Goal: Task Accomplishment & Management: Complete application form

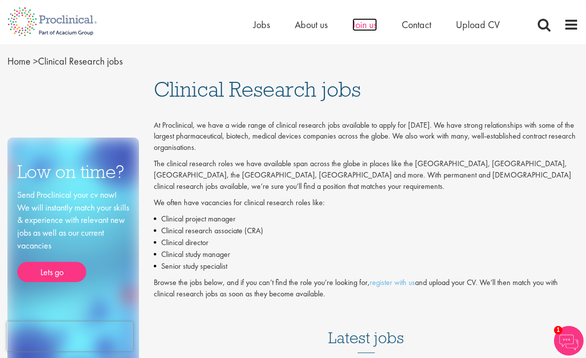
click at [367, 25] on span "Join us" at bounding box center [364, 24] width 25 height 13
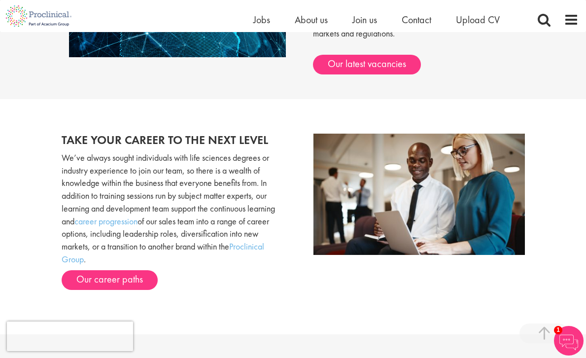
scroll to position [789, 0]
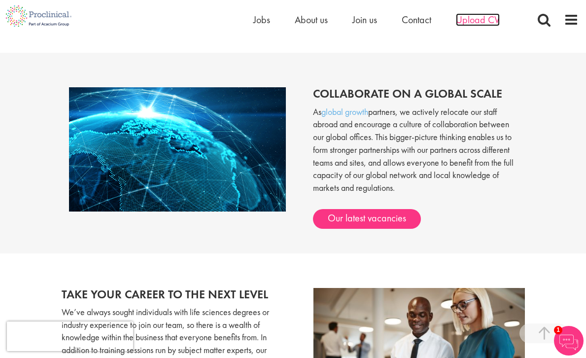
click at [474, 22] on span "Upload CV" at bounding box center [478, 19] width 44 height 13
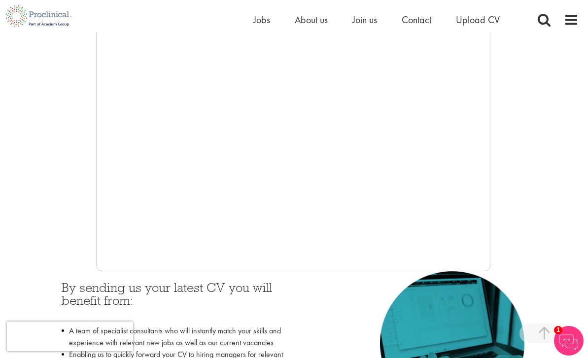
scroll to position [226, 0]
click at [358, 18] on span "Join us" at bounding box center [364, 19] width 25 height 13
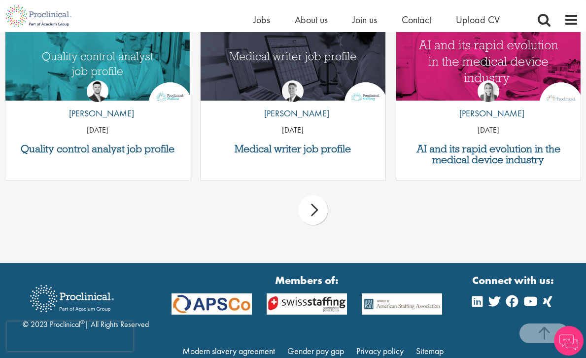
scroll to position [1277, 0]
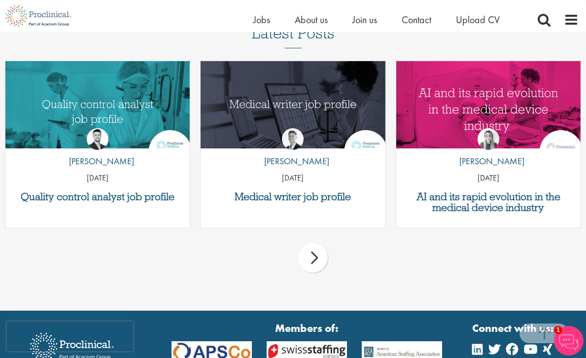
click at [314, 245] on div "next" at bounding box center [313, 258] width 30 height 30
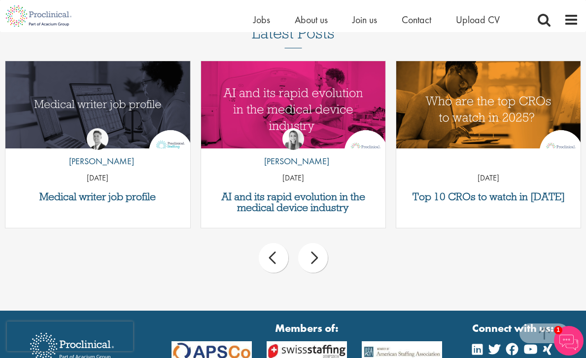
click at [314, 245] on div "next" at bounding box center [313, 258] width 30 height 30
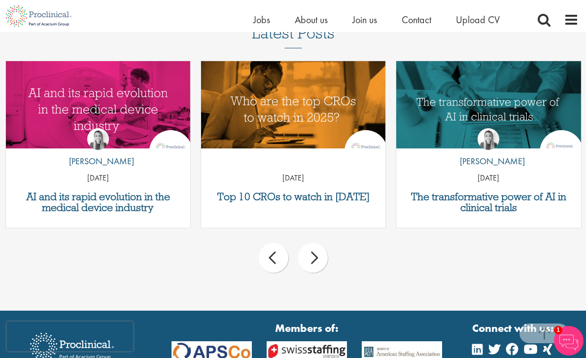
click at [314, 245] on div "next" at bounding box center [313, 258] width 30 height 30
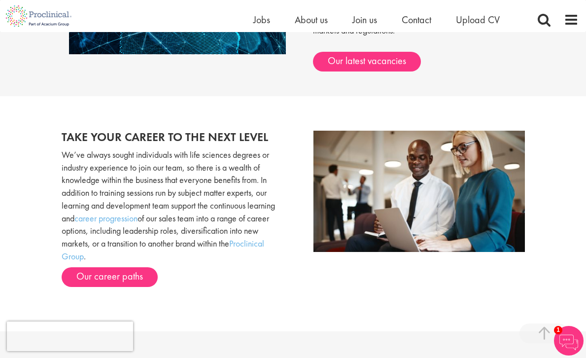
scroll to position [953, 0]
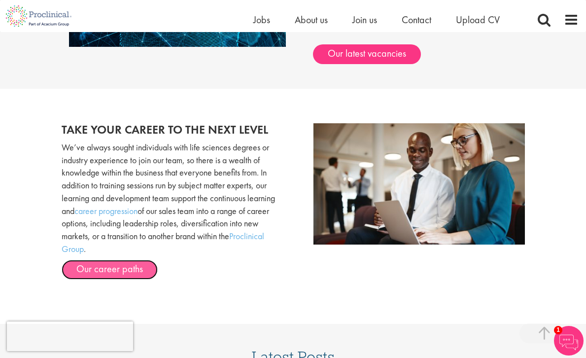
click at [97, 260] on link "Our career paths" at bounding box center [110, 270] width 96 height 20
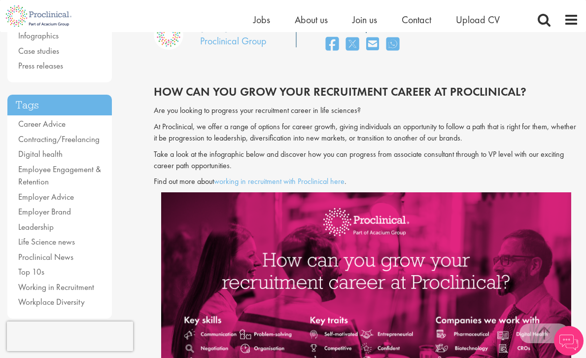
scroll to position [166, 0]
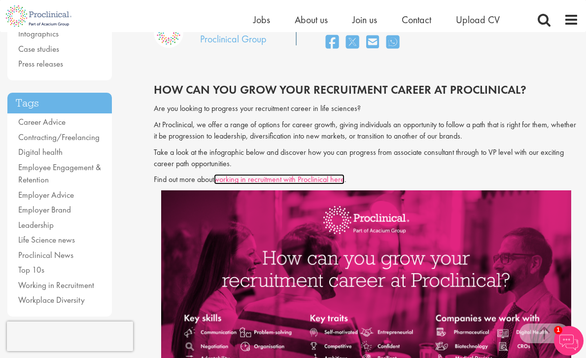
click at [256, 179] on link "working in recruitment with Proclinical here" at bounding box center [279, 179] width 131 height 10
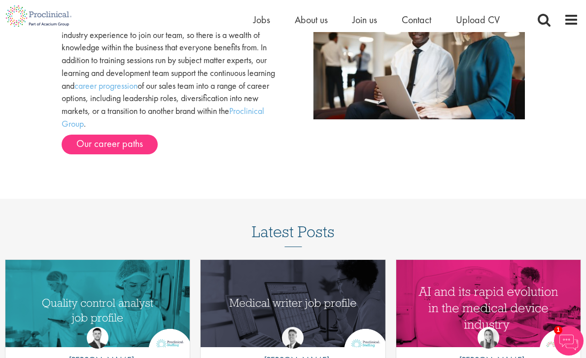
scroll to position [1006, 0]
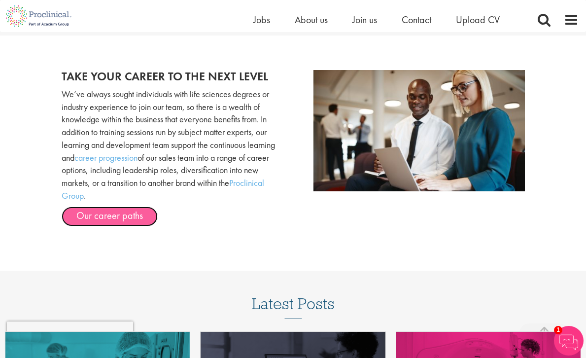
click at [112, 211] on link "Our career paths" at bounding box center [110, 216] width 96 height 20
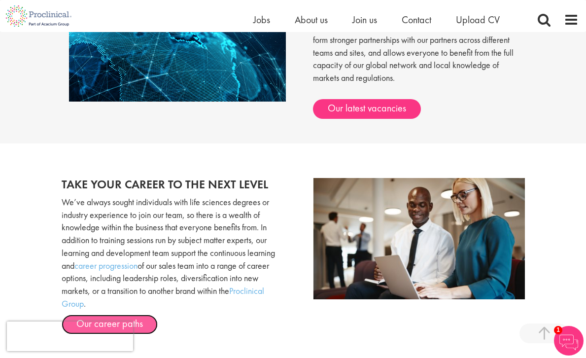
scroll to position [852, 0]
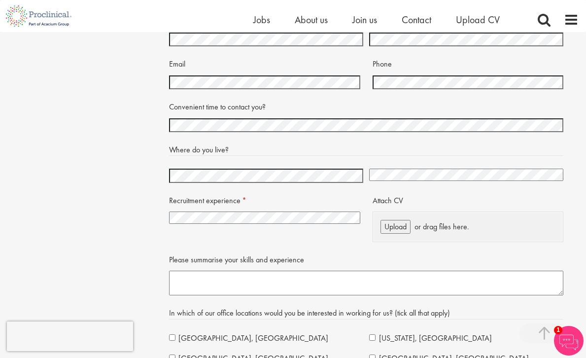
scroll to position [1827, 0]
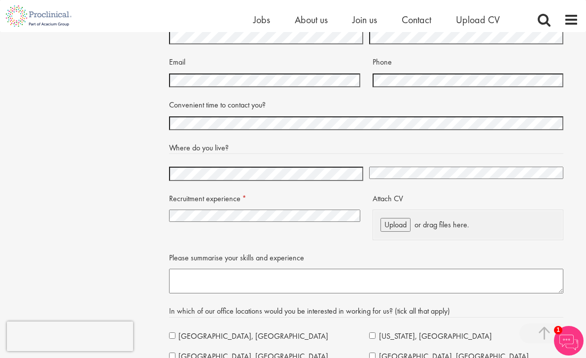
click at [246, 218] on select "I have no previous experience working in recruitment I have recruitment experie…" at bounding box center [264, 215] width 191 height 12
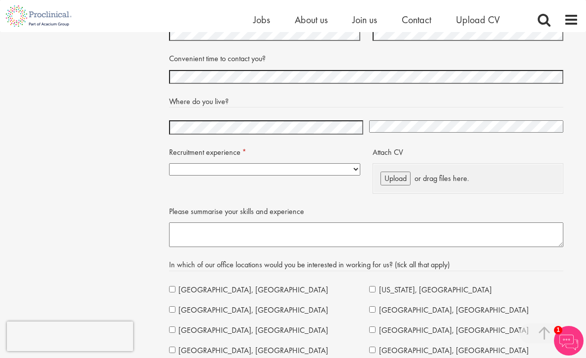
scroll to position [1780, 0]
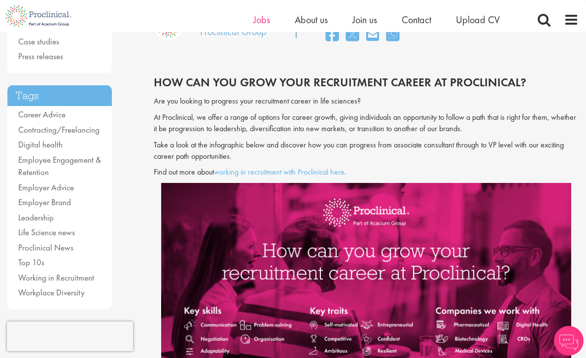
scroll to position [173, 0]
click at [257, 18] on span "Jobs" at bounding box center [261, 19] width 17 height 13
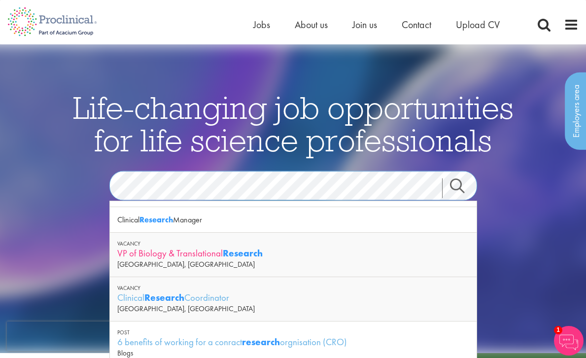
scroll to position [46, 0]
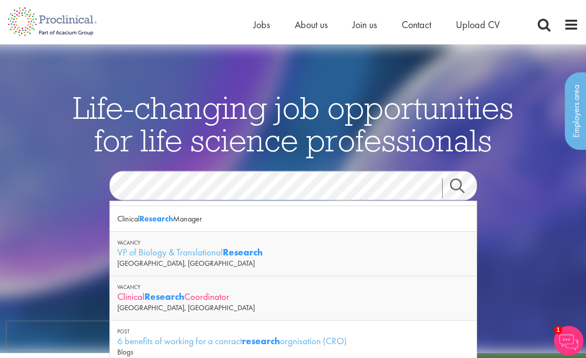
click at [171, 293] on strong "Research" at bounding box center [164, 296] width 40 height 12
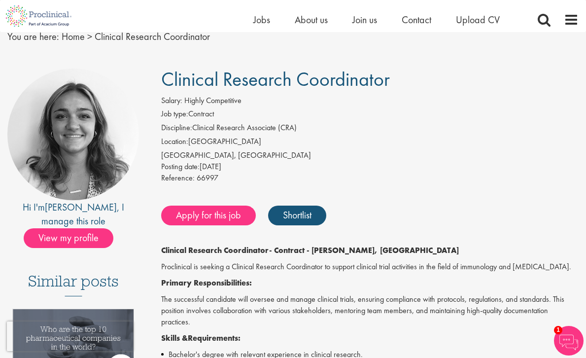
scroll to position [34, 0]
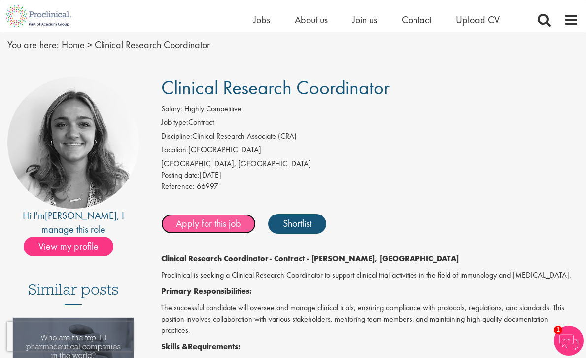
click at [213, 223] on link "Apply for this job" at bounding box center [208, 224] width 95 height 20
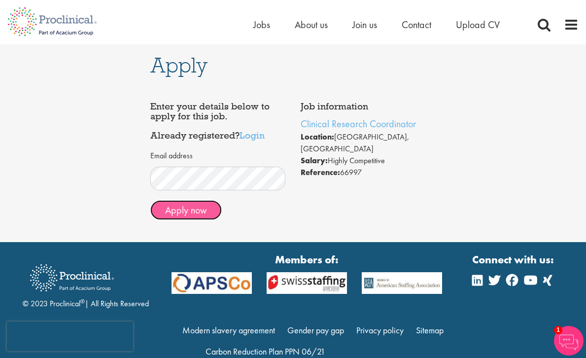
click at [206, 212] on button "Apply now" at bounding box center [185, 210] width 71 height 20
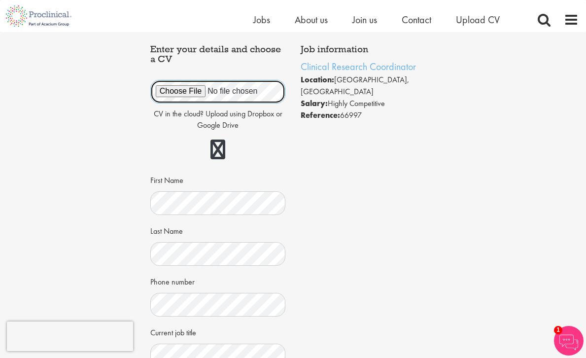
scroll to position [59, 0]
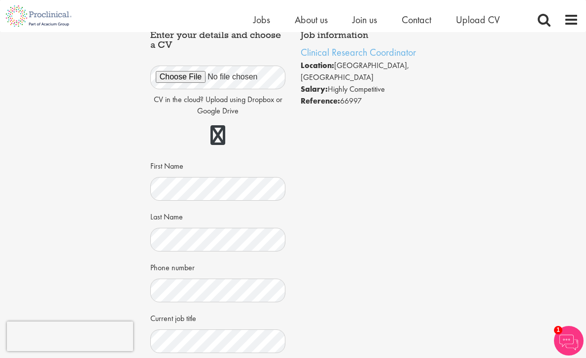
click at [94, 238] on div "Apply Job information Clinical Research Coordinator Location: [GEOGRAPHIC_DATA]…" at bounding box center [293, 214] width 601 height 482
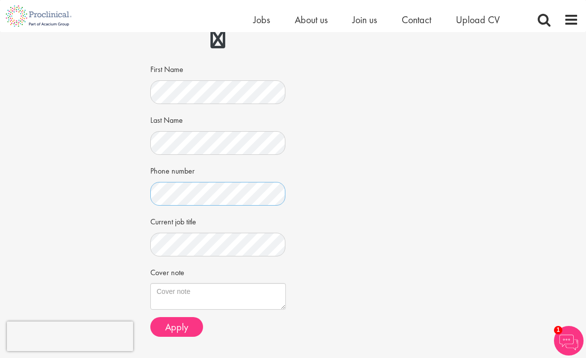
scroll to position [164, 0]
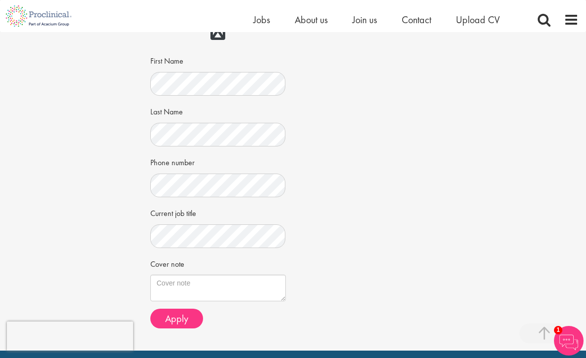
click at [331, 215] on div "Job information Clinical Research Coordinator Location: Dearborn, USA Salary: H…" at bounding box center [293, 127] width 301 height 415
click at [218, 290] on textarea "Cover note" at bounding box center [218, 287] width 136 height 27
click at [343, 248] on div "Job information Clinical Research Coordinator Location: Dearborn, USA Salary: H…" at bounding box center [293, 127] width 301 height 415
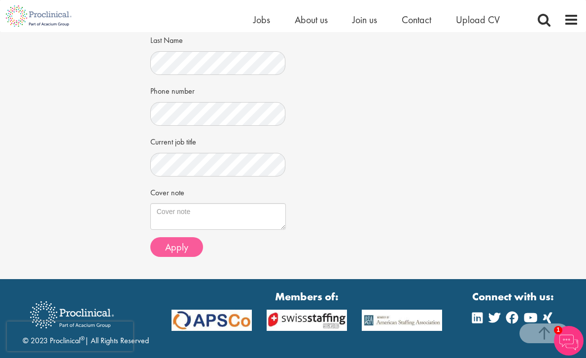
scroll to position [237, 0]
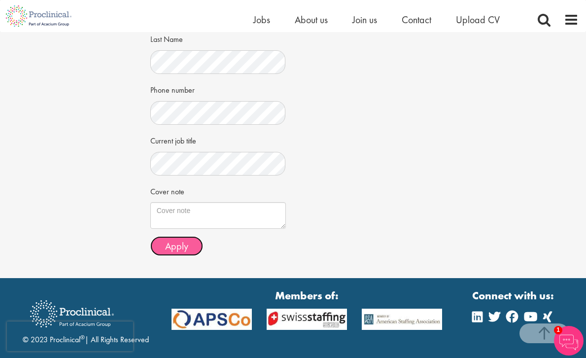
click at [184, 245] on span "Apply" at bounding box center [176, 246] width 23 height 13
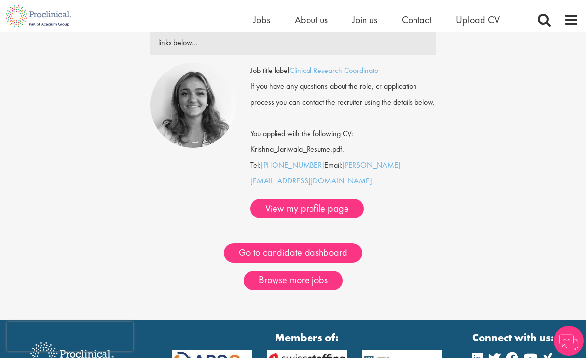
scroll to position [96, 0]
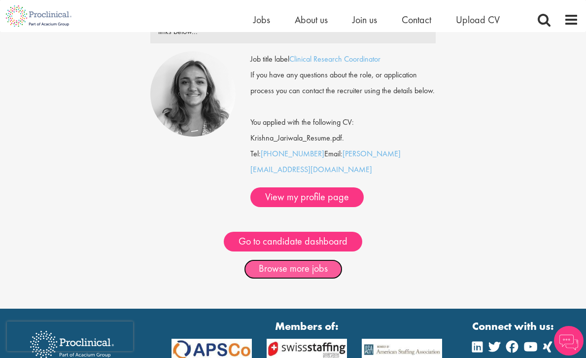
click at [282, 259] on link "Browse more jobs" at bounding box center [293, 269] width 99 height 20
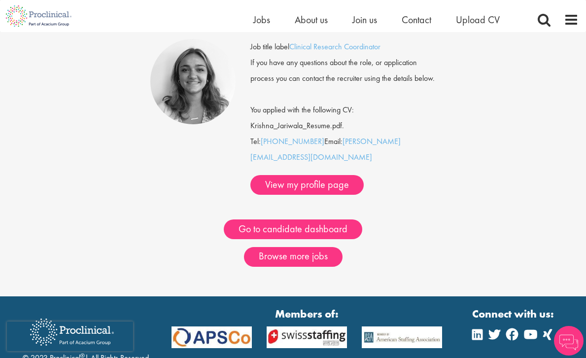
scroll to position [96, 0]
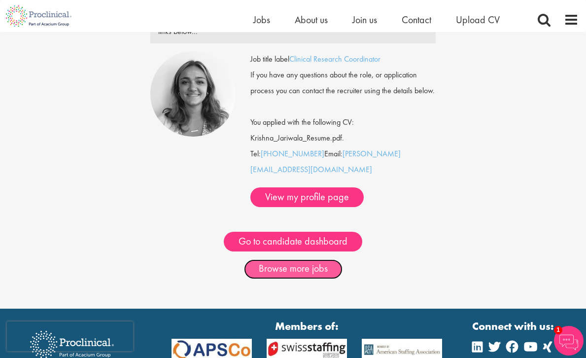
click at [272, 259] on link "Browse more jobs" at bounding box center [293, 269] width 99 height 20
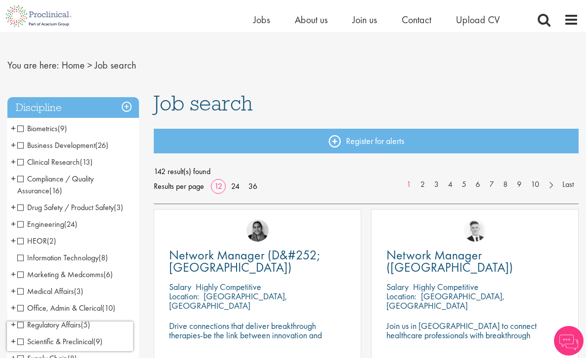
scroll to position [14, 0]
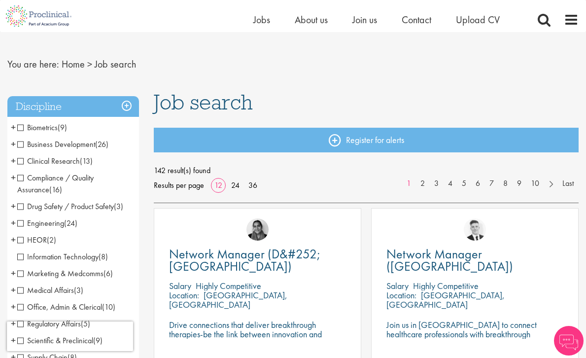
click at [23, 159] on span "Clinical Research" at bounding box center [48, 161] width 63 height 10
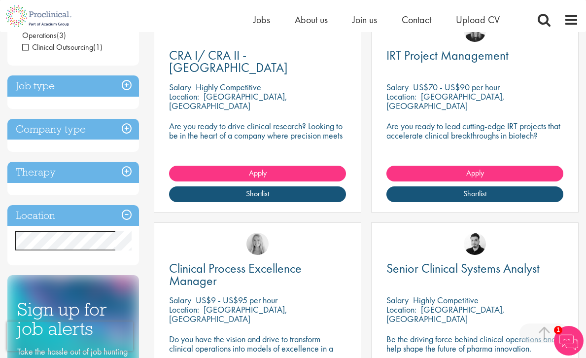
scroll to position [247, 0]
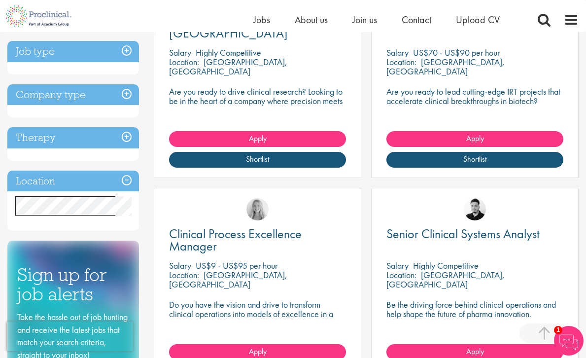
click at [125, 185] on h3 "Location" at bounding box center [73, 181] width 132 height 21
click at [125, 178] on h3 "Location" at bounding box center [73, 181] width 132 height 21
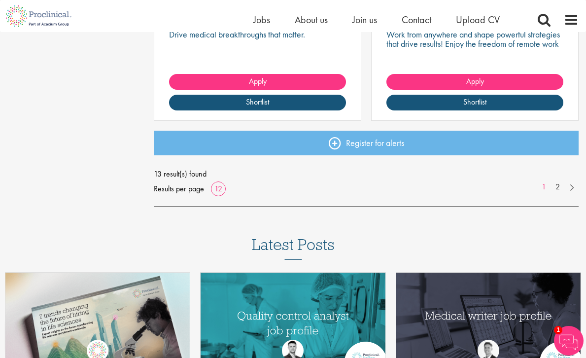
scroll to position [1441, 0]
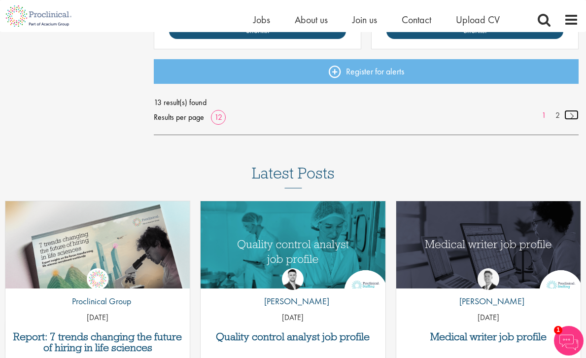
click at [571, 116] on link at bounding box center [571, 115] width 14 height 10
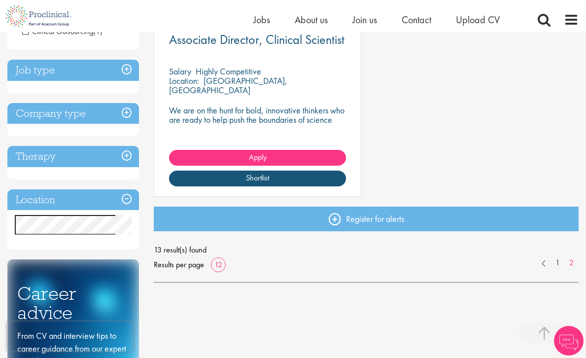
scroll to position [230, 0]
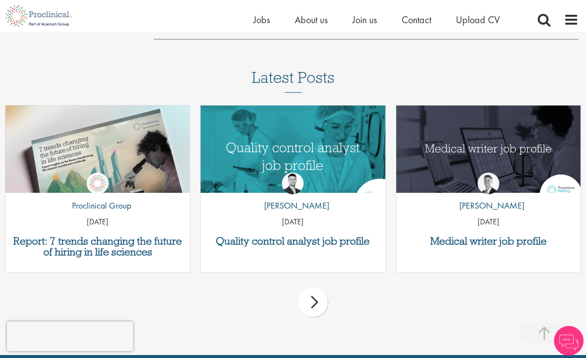
scroll to position [1559, 0]
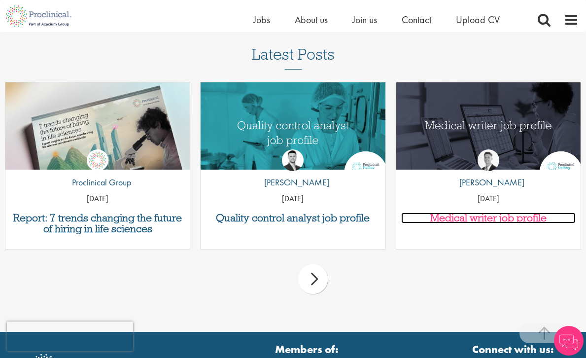
click at [511, 219] on h3 "Medical writer job profile" at bounding box center [488, 217] width 174 height 11
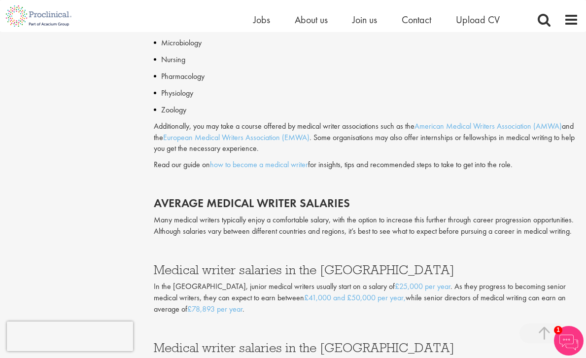
scroll to position [1227, 0]
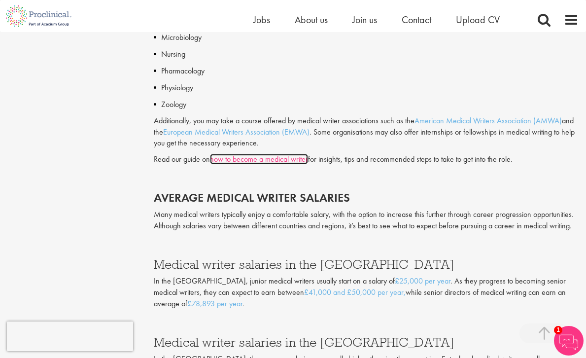
click at [271, 158] on link "how to become a medical writer" at bounding box center [259, 159] width 98 height 10
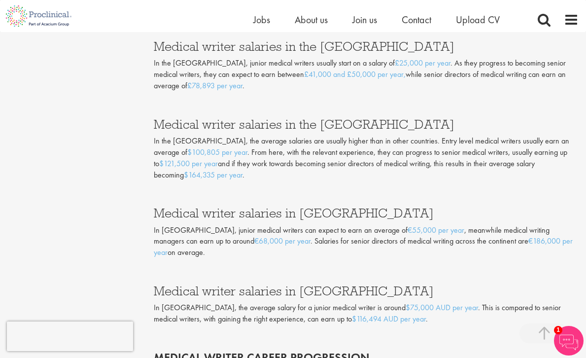
scroll to position [1445, 0]
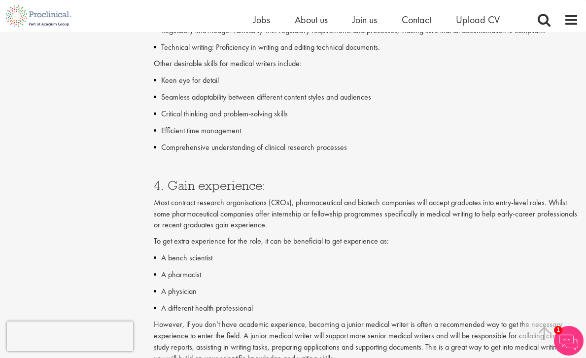
scroll to position [1779, 0]
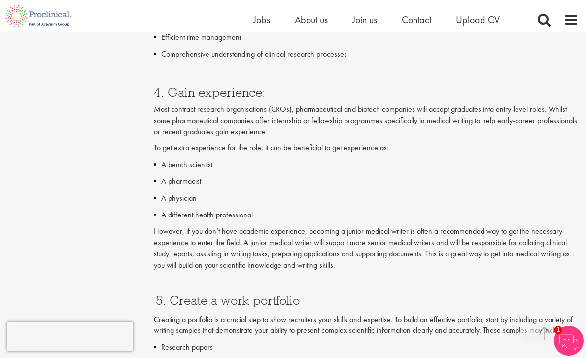
drag, startPoint x: 203, startPoint y: 183, endPoint x: 150, endPoint y: 184, distance: 52.7
click at [219, 169] on p "A bench scientist" at bounding box center [369, 165] width 417 height 12
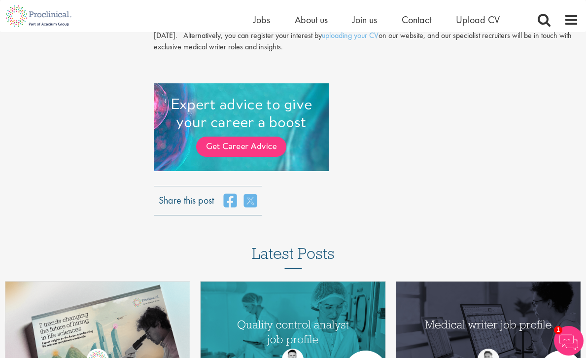
scroll to position [3169, 0]
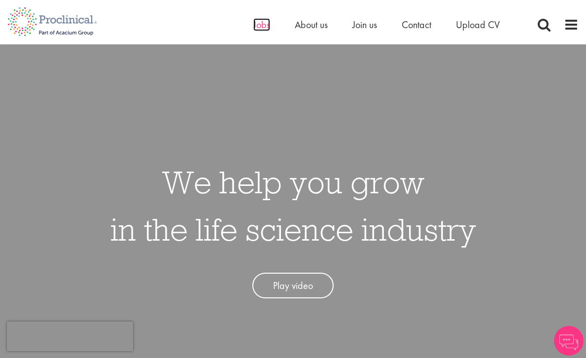
click at [263, 24] on span "Jobs" at bounding box center [261, 24] width 17 height 13
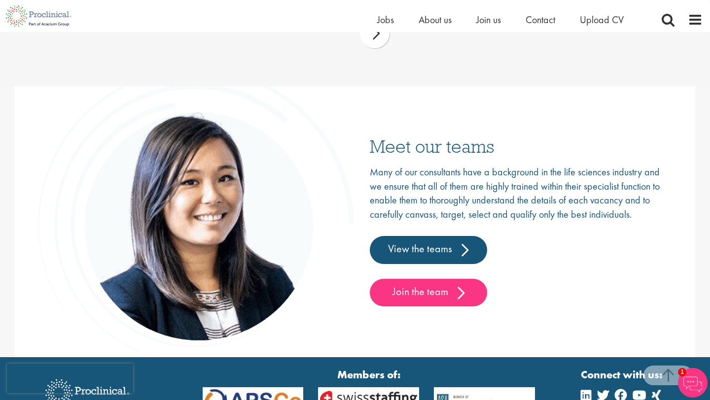
scroll to position [1554, 0]
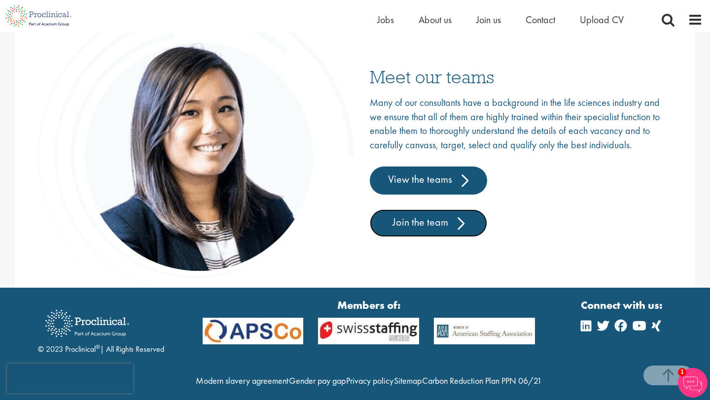
click at [419, 222] on link "Join the team" at bounding box center [428, 223] width 117 height 28
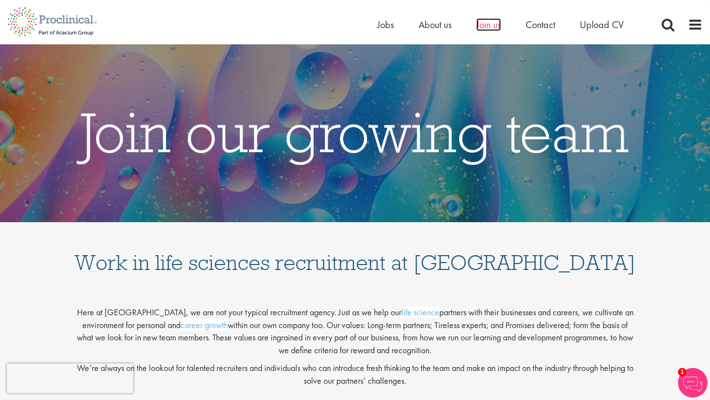
click at [489, 22] on span "Join us" at bounding box center [488, 24] width 25 height 13
click at [380, 28] on span "Jobs" at bounding box center [385, 24] width 17 height 13
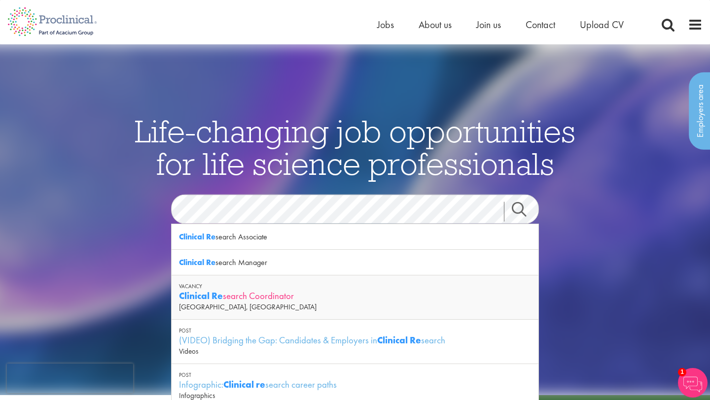
click at [235, 297] on div "Clinical Re search Coordinator" at bounding box center [355, 296] width 352 height 12
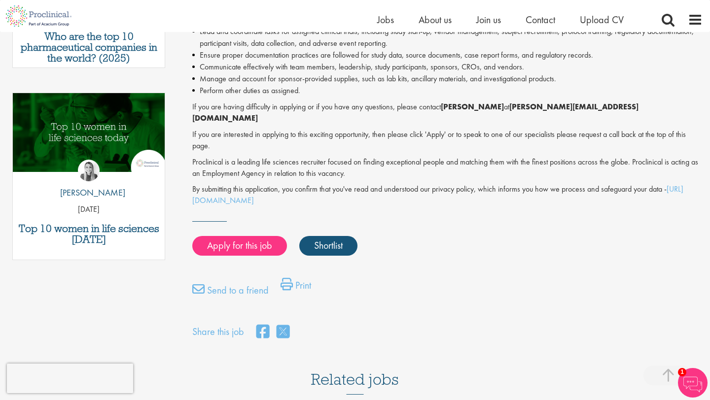
scroll to position [462, 0]
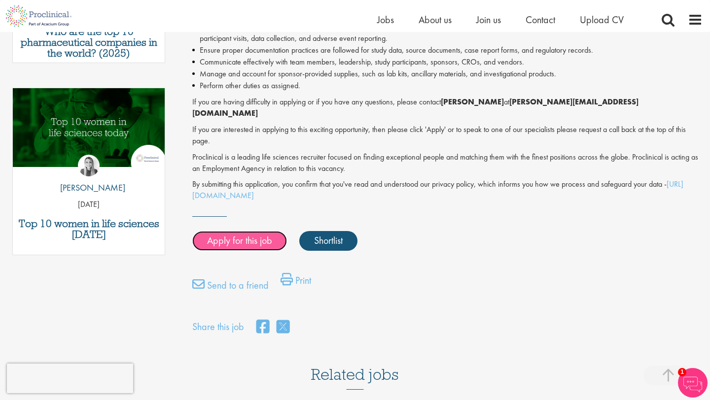
click at [261, 231] on link "Apply for this job" at bounding box center [239, 241] width 95 height 20
